Goal: Transaction & Acquisition: Subscribe to service/newsletter

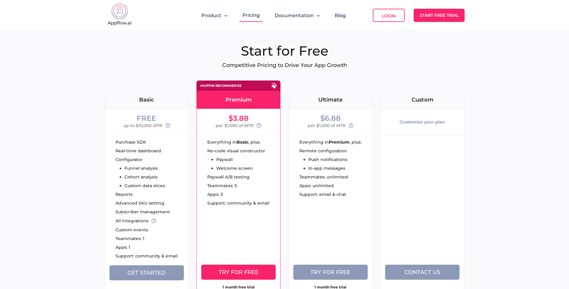
click at [151, 98] on div "Basic" at bounding box center [146, 99] width 83 height 5
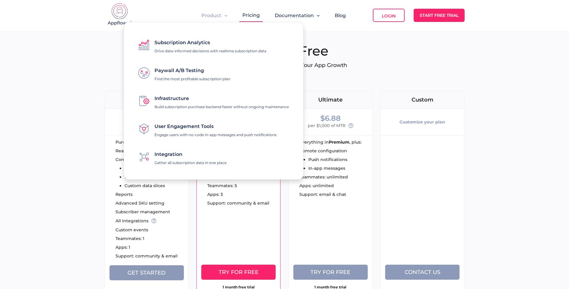
drag, startPoint x: 218, startPoint y: 15, endPoint x: 151, endPoint y: 30, distance: 68.4
click at [202, 128] on span "User Engagement Tools" at bounding box center [183, 126] width 59 height 6
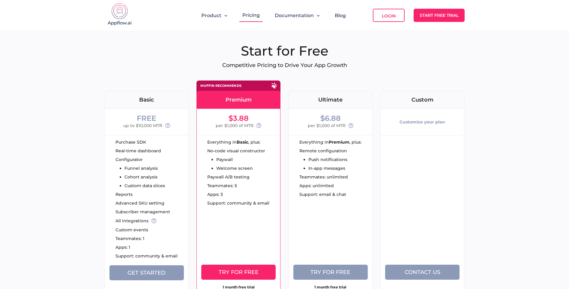
click at [154, 104] on div "Basic" at bounding box center [147, 100] width 84 height 18
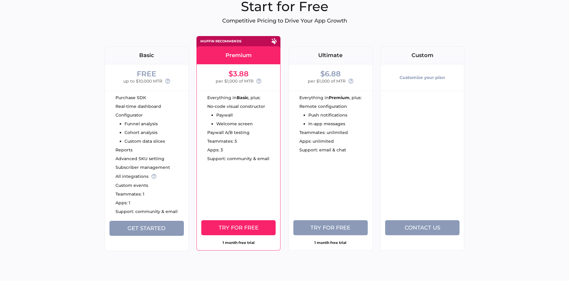
scroll to position [120, 0]
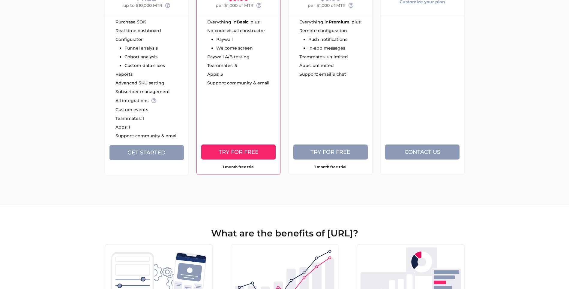
click at [174, 151] on button "Get Started" at bounding box center [146, 152] width 74 height 15
